Goal: Communication & Community: Answer question/provide support

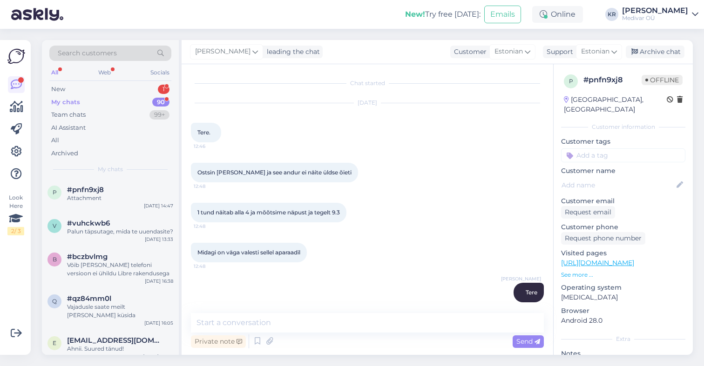
scroll to position [1086, 0]
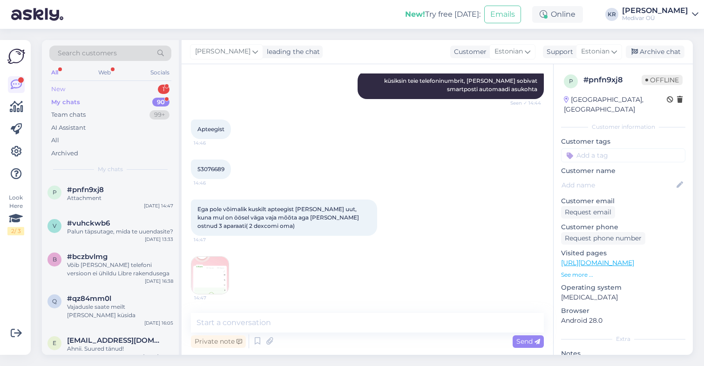
click at [66, 88] on div "New 1" at bounding box center [110, 89] width 122 height 13
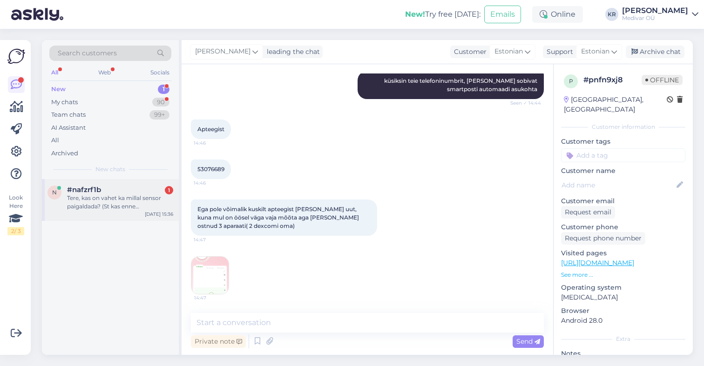
click at [109, 205] on div "Tere, kas on vahet ka millal sensor paigaldada? (St kas enne hommikusooki voi […" at bounding box center [120, 202] width 106 height 17
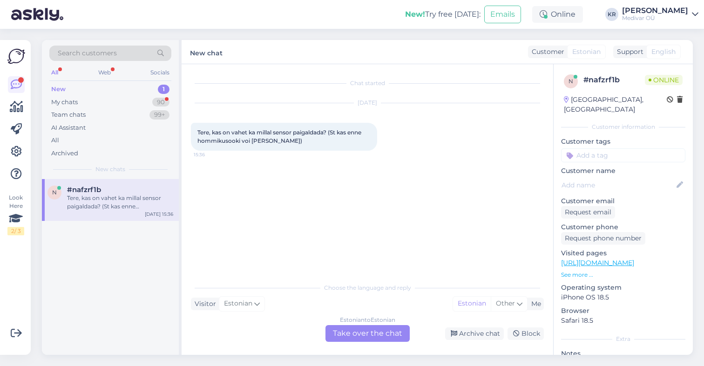
click at [362, 332] on div "Estonian to Estonian Take over the chat" at bounding box center [368, 334] width 84 height 17
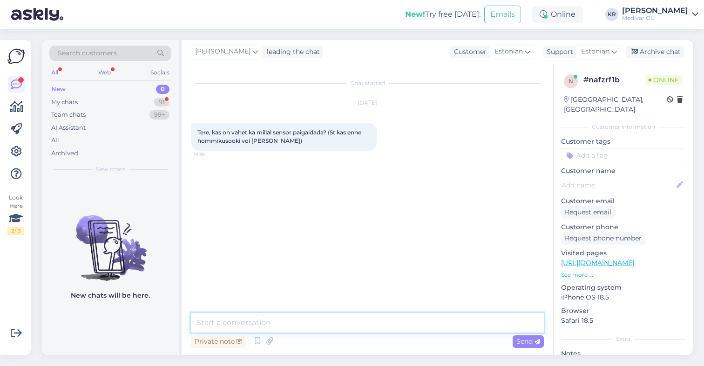
click at [296, 323] on textarea at bounding box center [367, 323] width 353 height 20
type textarea "Tere"
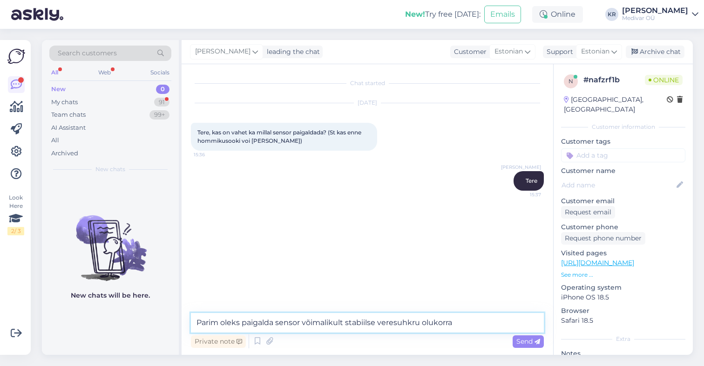
type textarea "Parim oleks paigalda sensor võimalikult stabiilse veresuhkru olukorras"
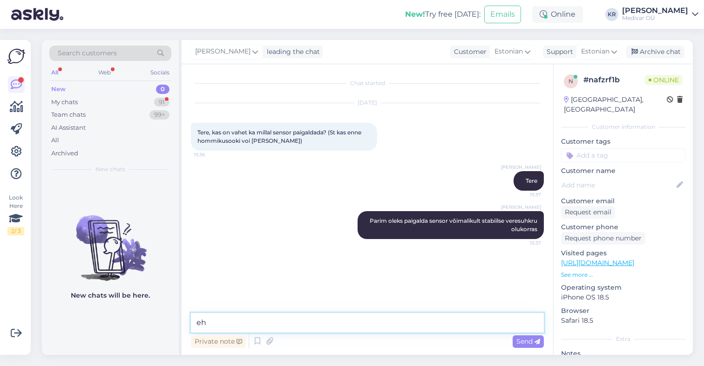
type textarea "e"
type textarea "juhul kui see ei ole võimalik on"
click at [298, 325] on textarea "juhul kui see ei ole võimalik on" at bounding box center [367, 323] width 353 height 20
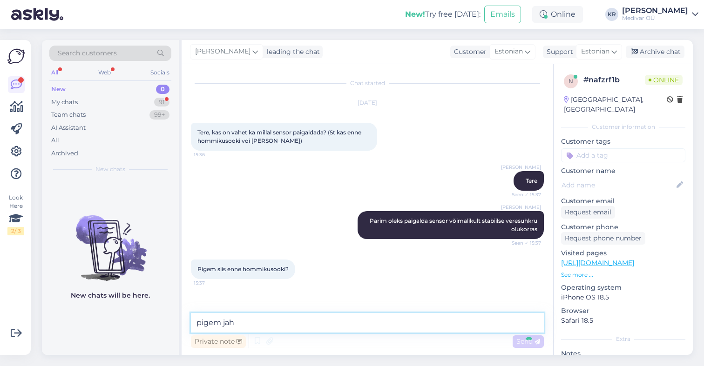
type textarea "pigem jahk"
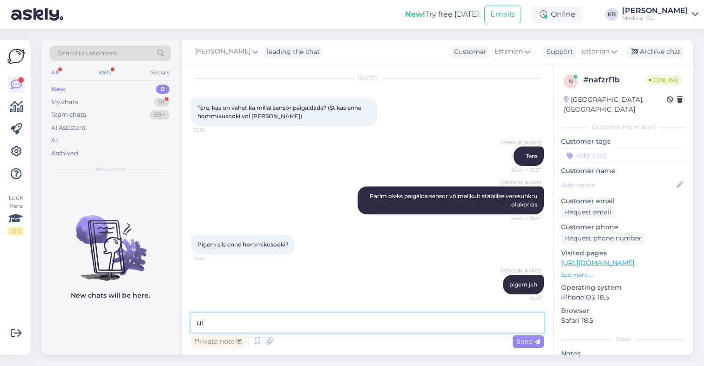
type textarea "u"
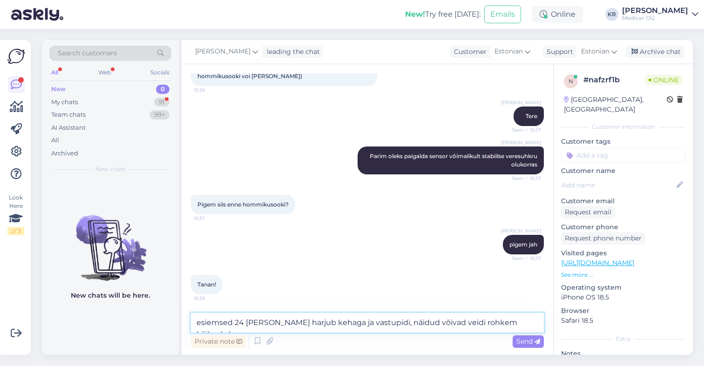
scroll to position [75, 0]
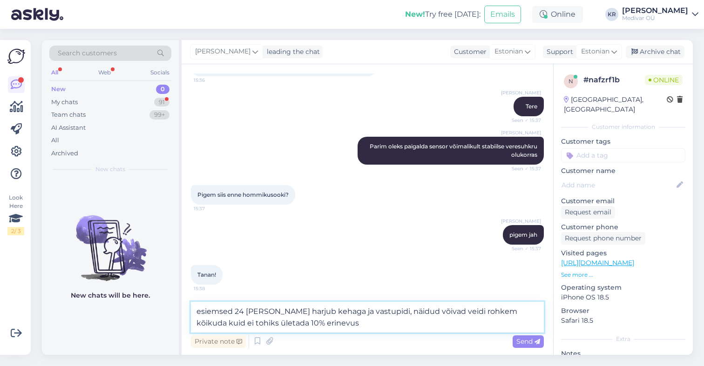
type textarea "esiemsed 24 [PERSON_NAME] harjub kehaga ja vastupidi, näidud võivad veidi rohke…"
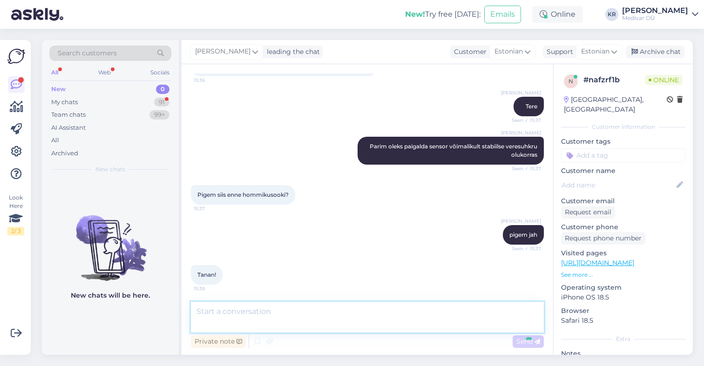
scroll to position [122, 0]
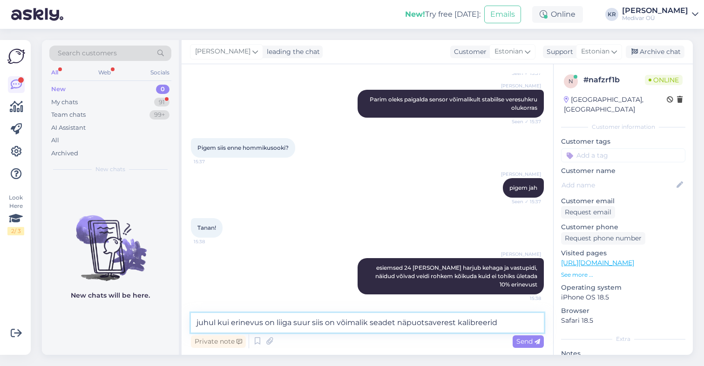
type textarea "juhul kui erinevus on liiga suur siis on võimalik seadet näpuotsaverest kalibre…"
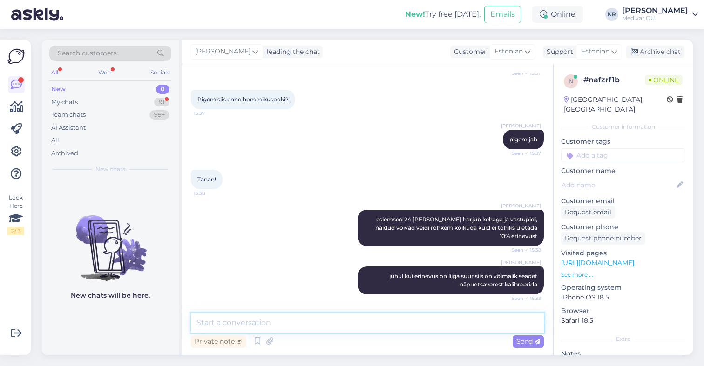
scroll to position [210, 0]
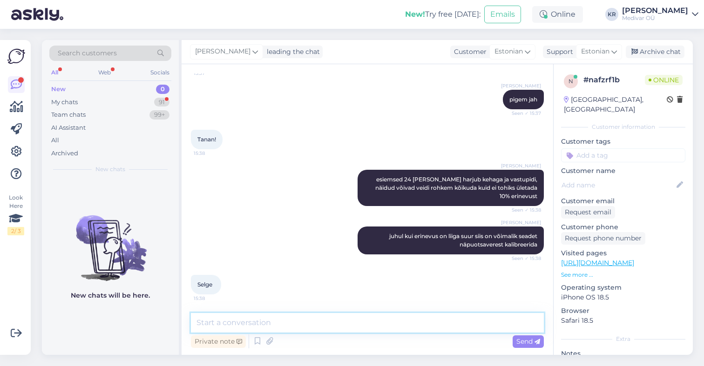
click at [244, 325] on textarea at bounding box center [367, 323] width 353 height 20
paste textarea "[URL][DOMAIN_NAME]"
type textarea "[URL][DOMAIN_NAME]"
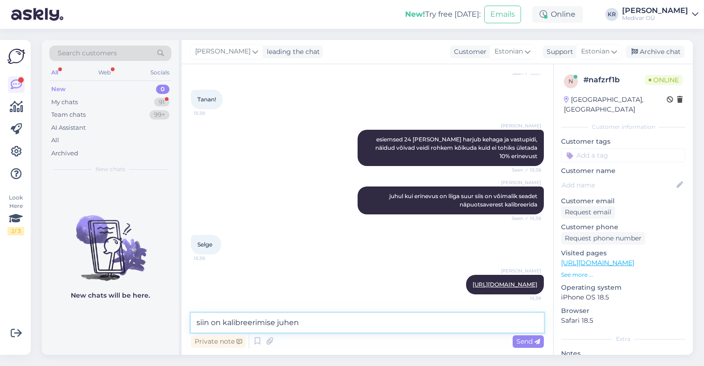
type textarea "siin on kalibreerimise juhend"
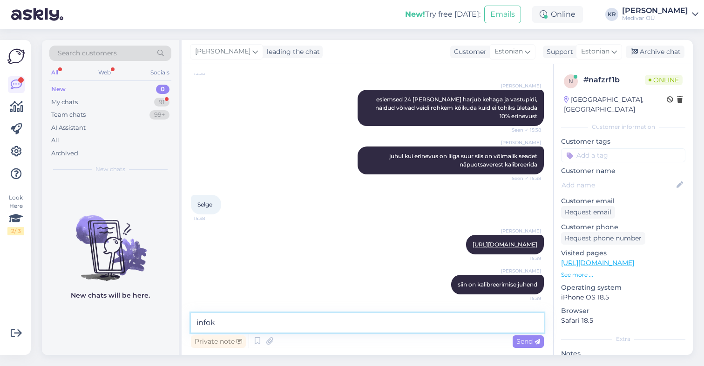
type textarea "infoks"
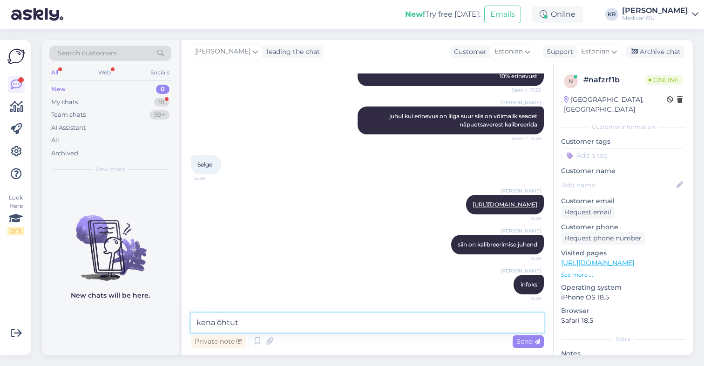
type textarea "kena õhtut!"
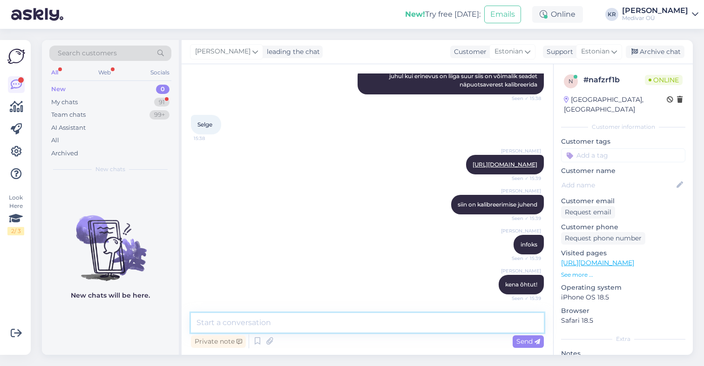
scroll to position [410, 0]
